Goal: Information Seeking & Learning: Find specific fact

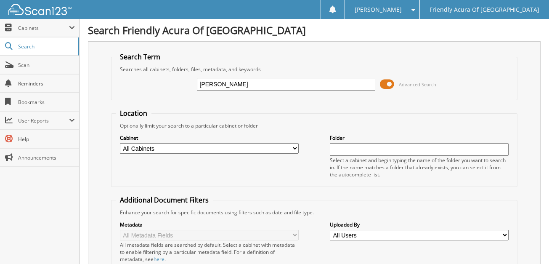
drag, startPoint x: 239, startPoint y: 84, endPoint x: 176, endPoint y: 89, distance: 62.9
click at [176, 89] on div "[PERSON_NAME] Advanced Search" at bounding box center [314, 84] width 397 height 23
type input "holstein"
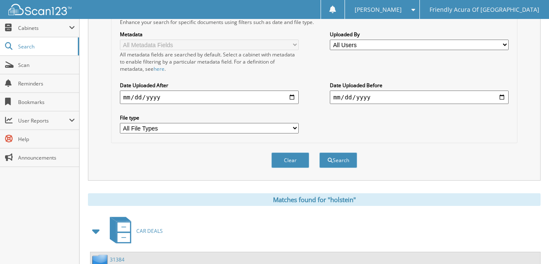
scroll to position [344, 0]
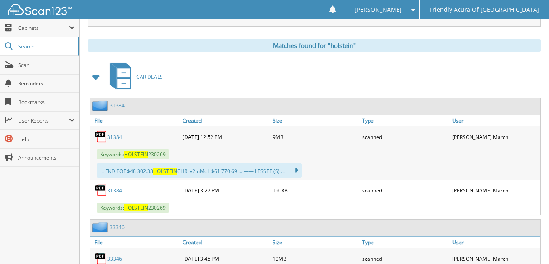
click at [111, 133] on link "31384" at bounding box center [114, 136] width 15 height 7
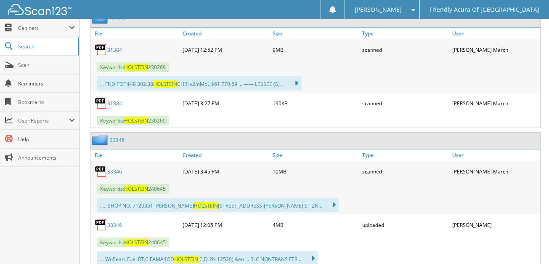
scroll to position [458, 0]
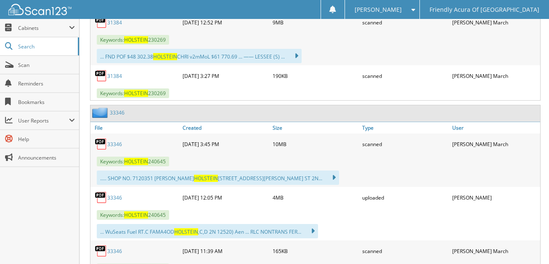
click at [114, 140] on link "33346" at bounding box center [114, 143] width 15 height 7
click at [113, 140] on link "33346" at bounding box center [114, 143] width 15 height 7
